Goal: Task Accomplishment & Management: Manage account settings

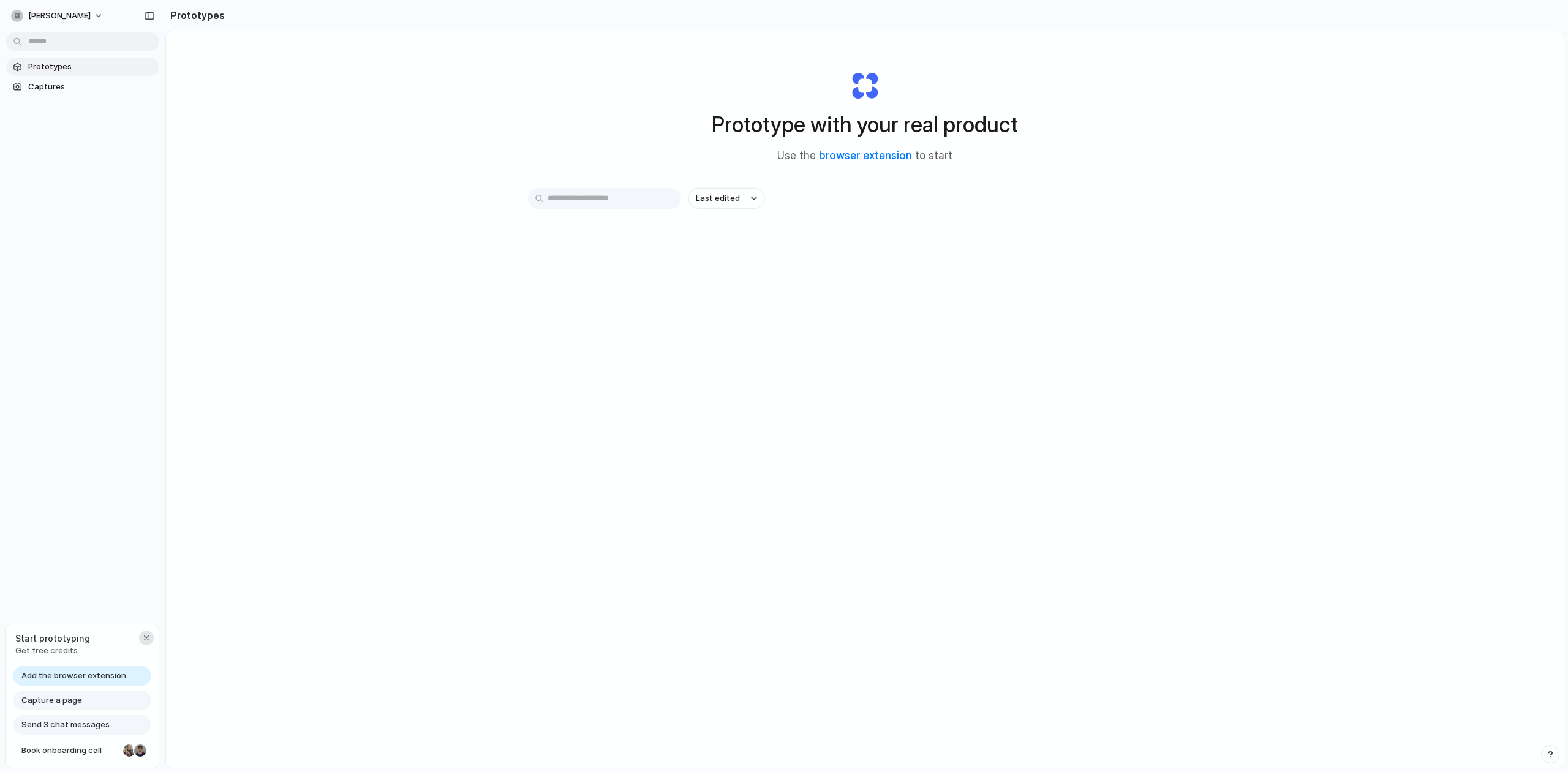
click at [146, 638] on div "button" at bounding box center [146, 638] width 10 height 10
click at [149, 21] on button "button" at bounding box center [149, 15] width 19 height 19
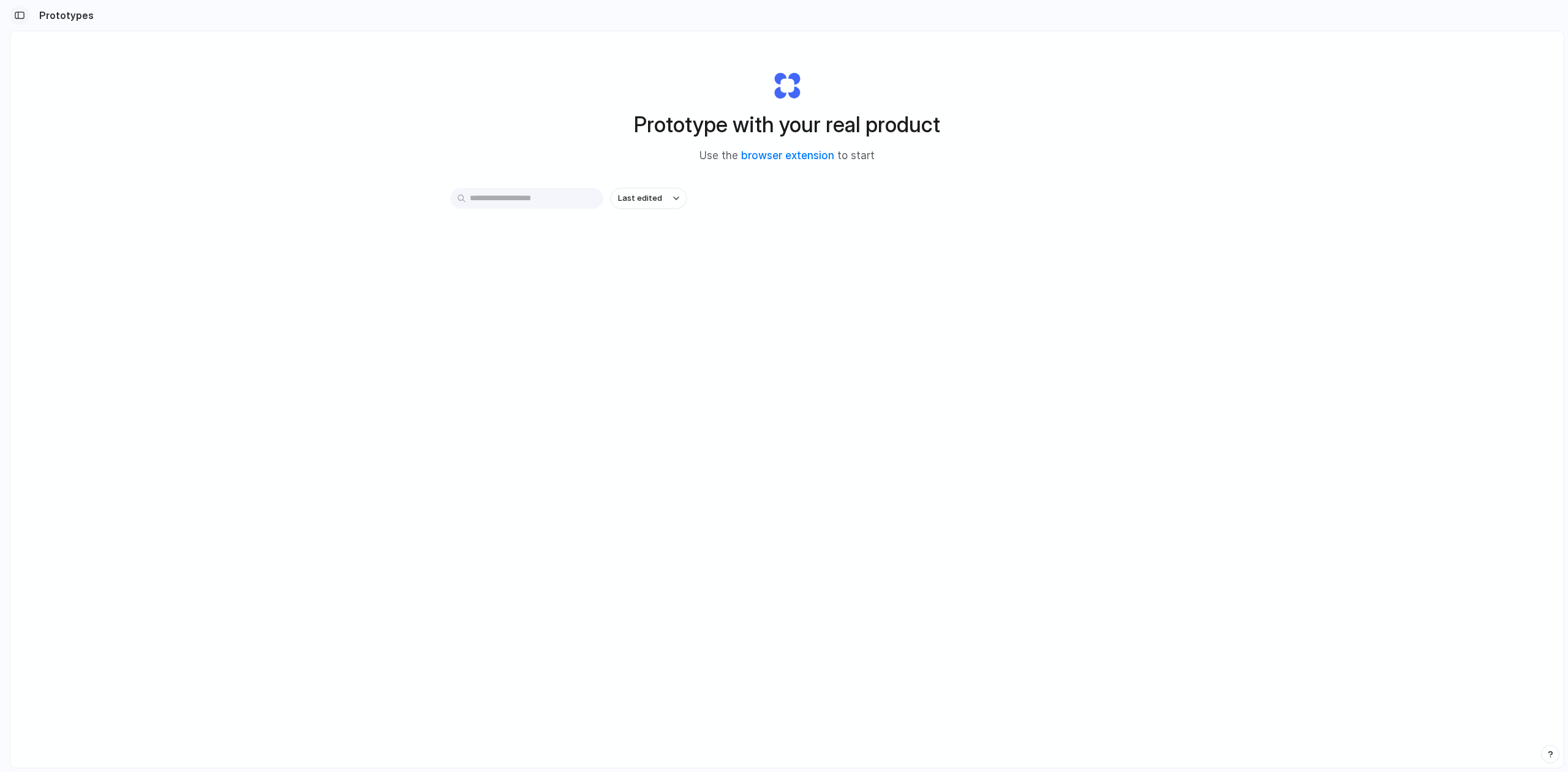
click at [22, 20] on button "button" at bounding box center [19, 15] width 19 height 19
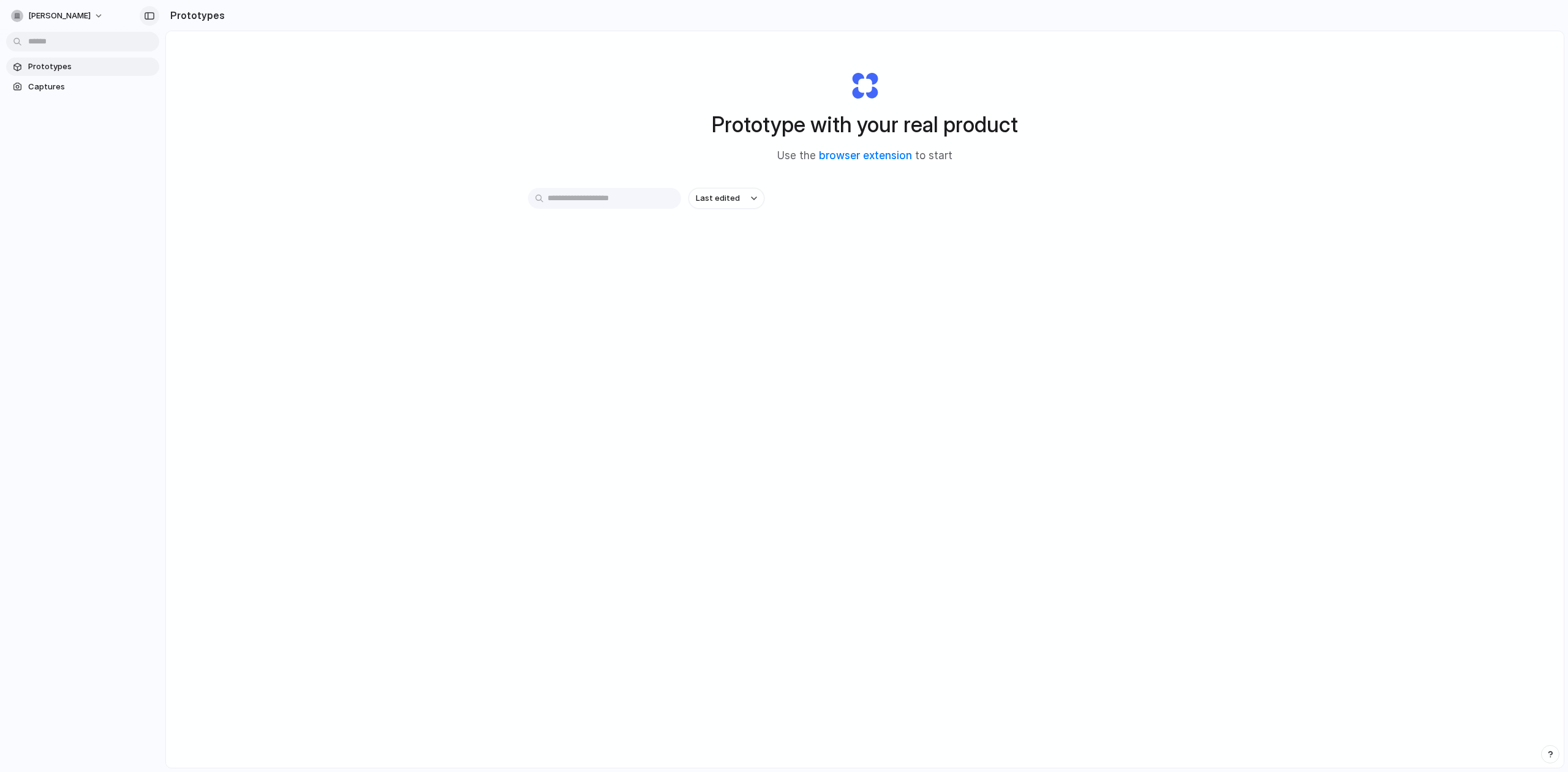
click at [148, 17] on div "button" at bounding box center [149, 15] width 11 height 9
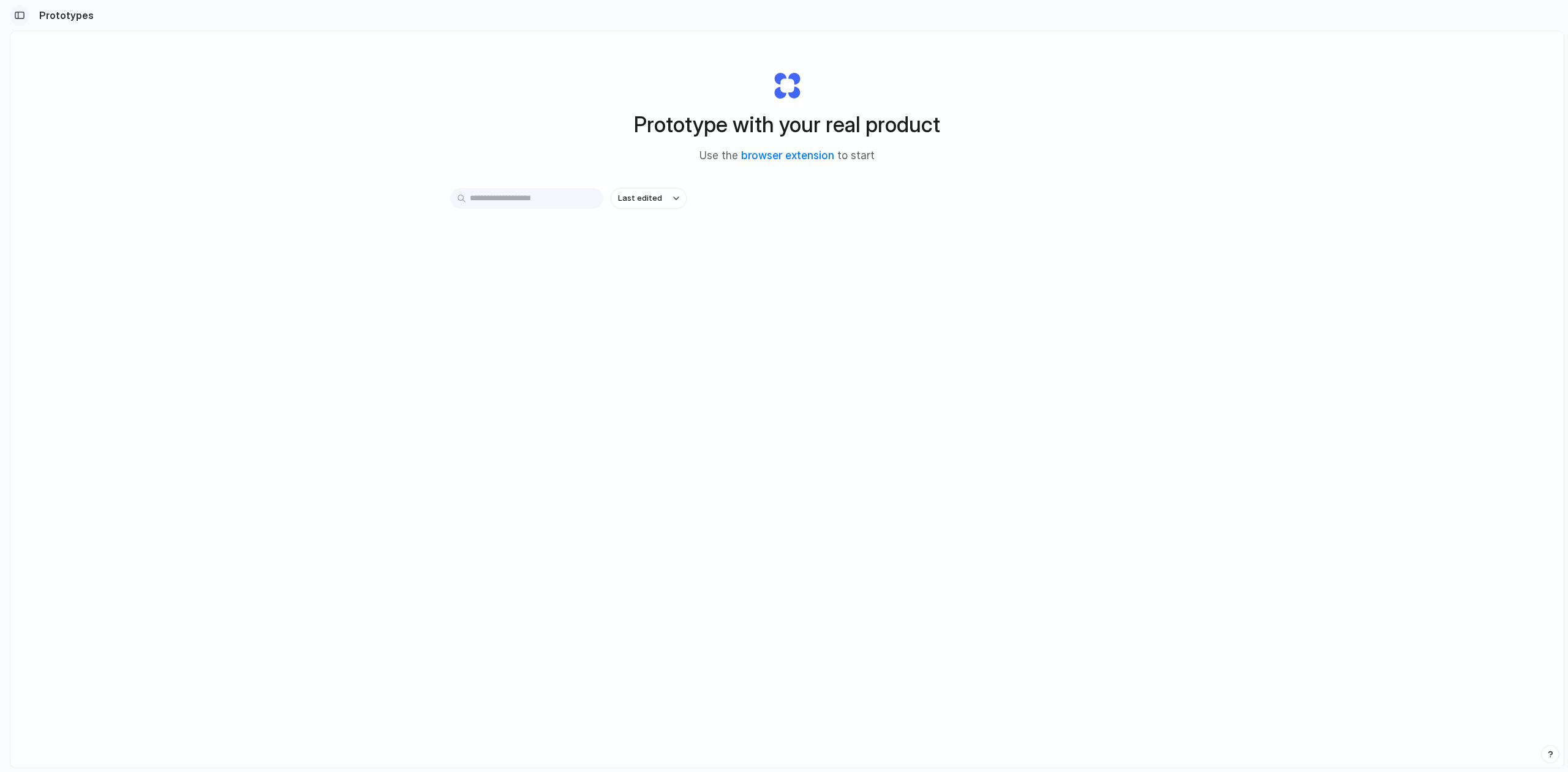
click at [22, 15] on div "button" at bounding box center [19, 15] width 11 height 9
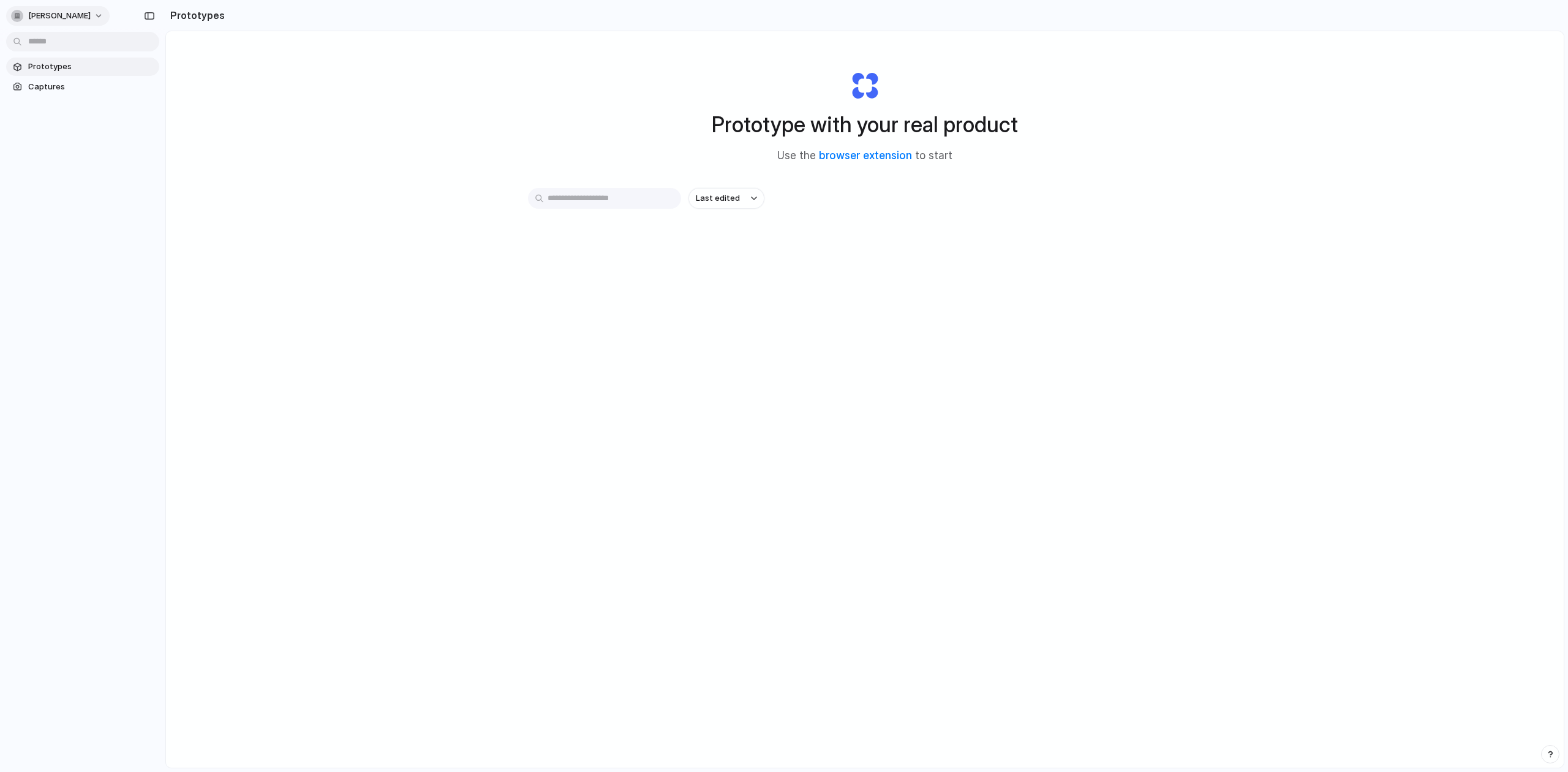
click at [55, 14] on span "[PERSON_NAME]" at bounding box center [59, 16] width 63 height 12
click at [55, 14] on div "Settings Invite members Change theme Sign out" at bounding box center [784, 386] width 1568 height 772
click at [88, 72] on span "Prototypes" at bounding box center [91, 67] width 126 height 12
click at [87, 89] on span "Captures" at bounding box center [91, 87] width 126 height 12
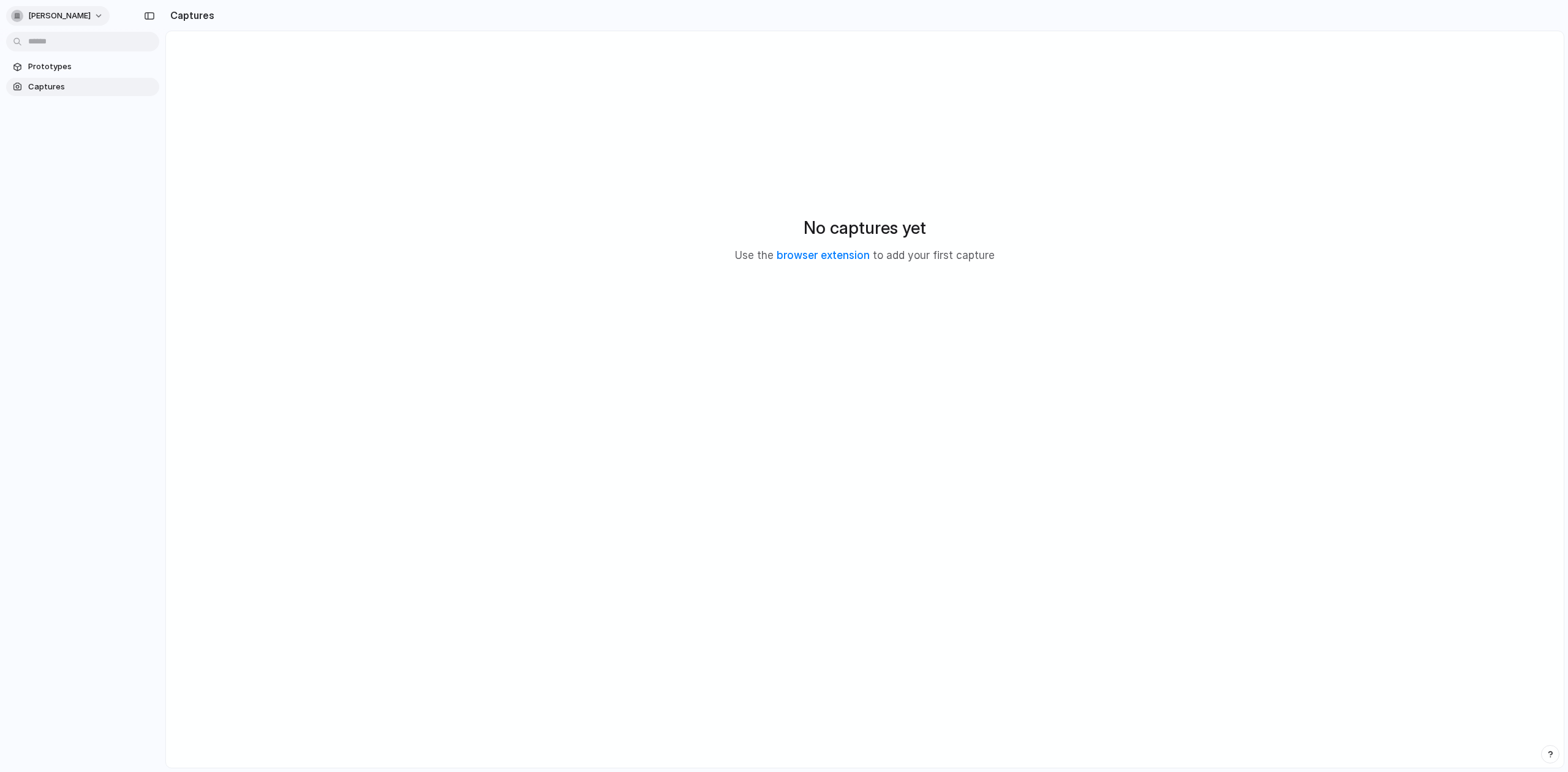
click at [70, 19] on span "[PERSON_NAME]" at bounding box center [59, 16] width 63 height 12
click at [70, 46] on li "Settings" at bounding box center [59, 43] width 101 height 19
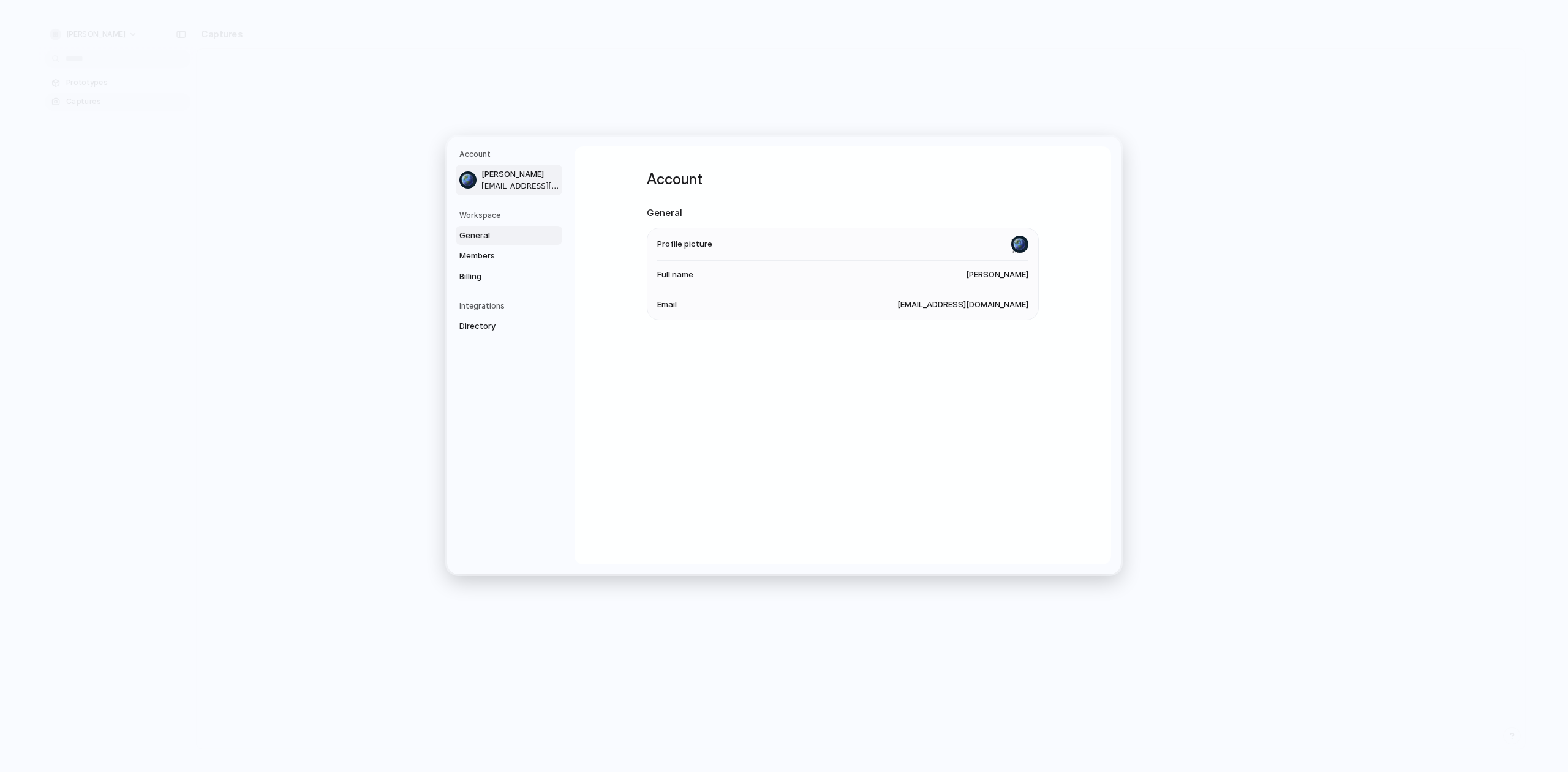
click at [521, 236] on span "General" at bounding box center [498, 235] width 78 height 12
click at [517, 250] on span "Members" at bounding box center [498, 256] width 78 height 12
click at [516, 272] on span "Billing" at bounding box center [498, 276] width 78 height 12
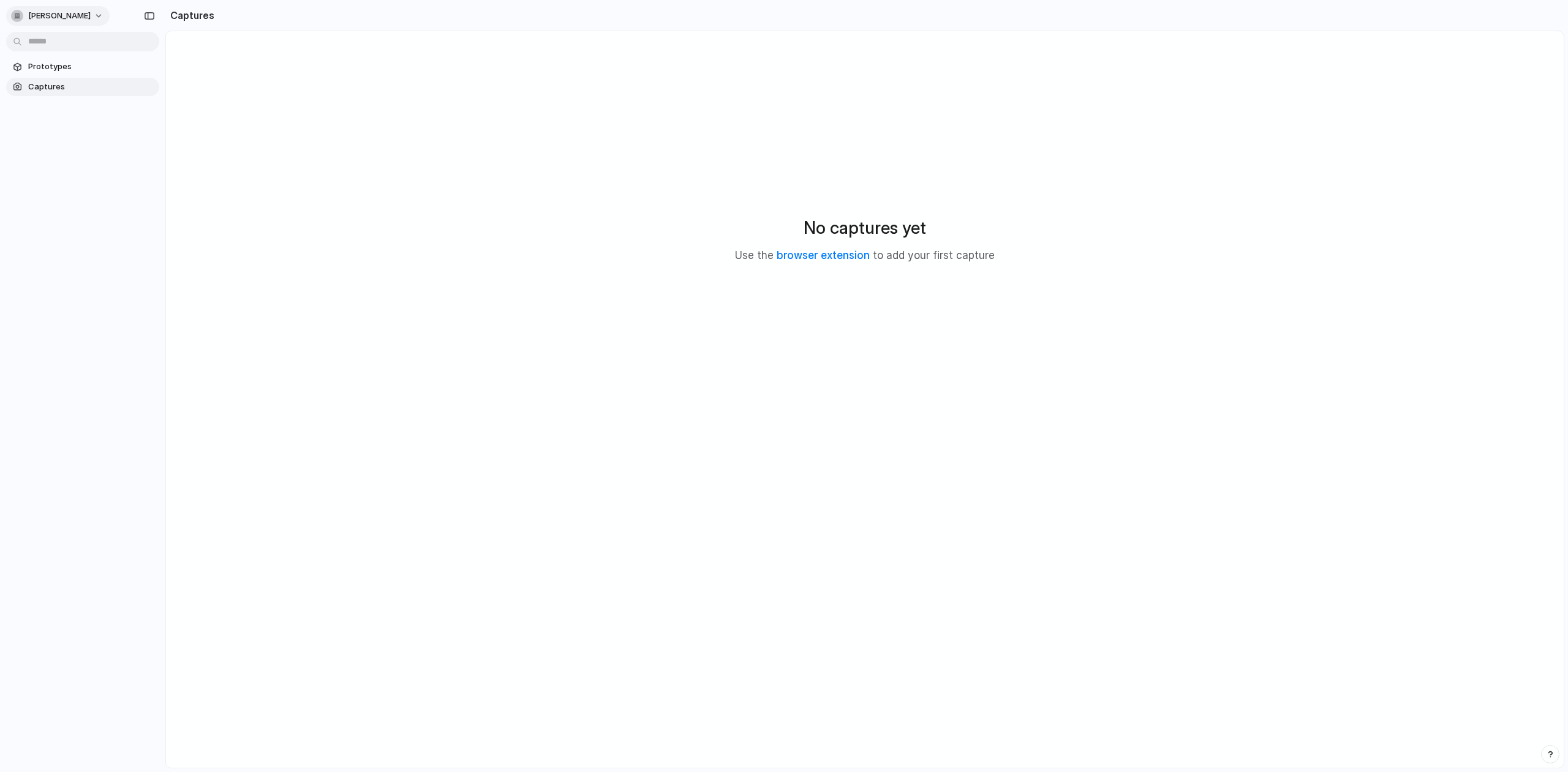
click at [78, 22] on button "[PERSON_NAME]" at bounding box center [58, 15] width 104 height 19
click at [67, 97] on li "Sign out" at bounding box center [59, 102] width 101 height 19
